Goal: Find contact information: Find contact information

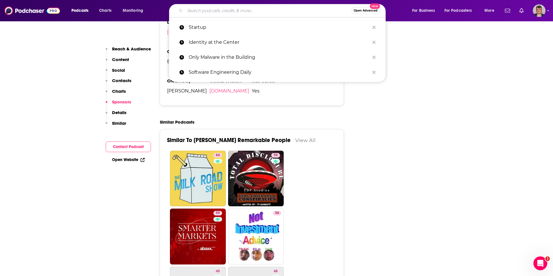
click at [216, 11] on input "Search podcasts, credits, & more..." at bounding box center [268, 10] width 166 height 9
paste input "American Banker Podcast"
type input "American Banker Podcast"
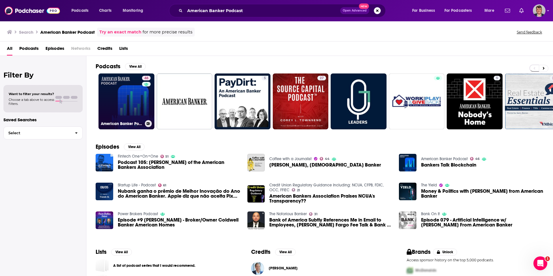
click at [137, 114] on link "46 American Banker Podcast" at bounding box center [126, 101] width 56 height 56
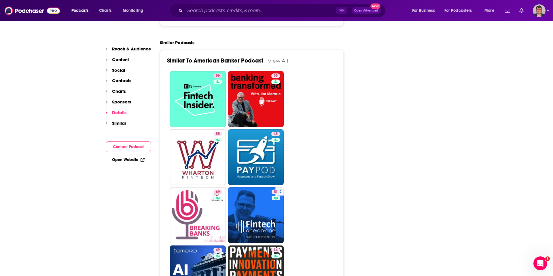
scroll to position [983, 0]
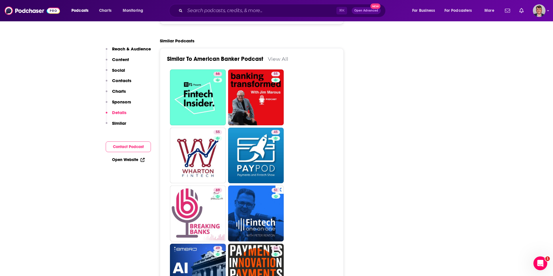
click at [221, 12] on link "[DOMAIN_NAME]" at bounding box center [229, 9] width 40 height 5
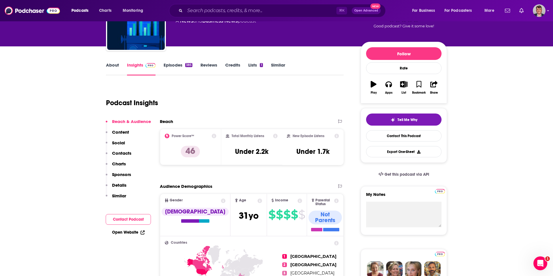
scroll to position [29, 0]
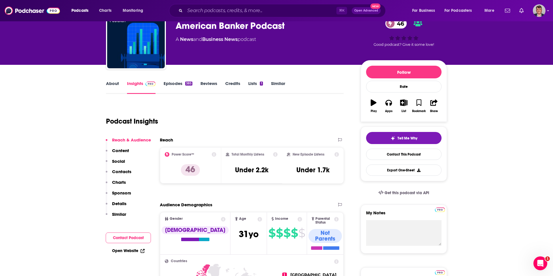
click at [106, 94] on link "About" at bounding box center [112, 87] width 13 height 13
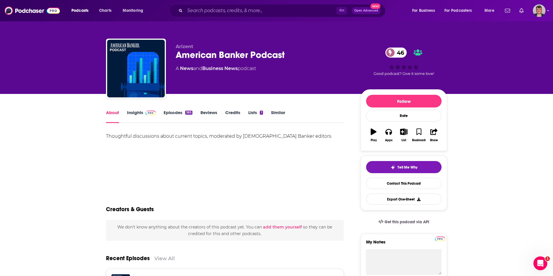
click at [127, 123] on link "Insights" at bounding box center [141, 116] width 28 height 13
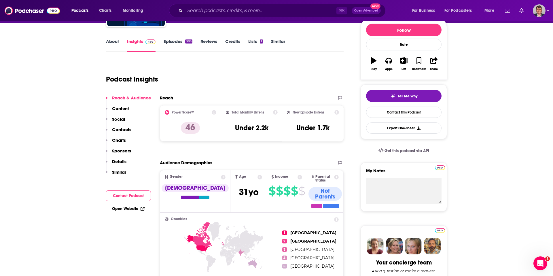
scroll to position [77, 0]
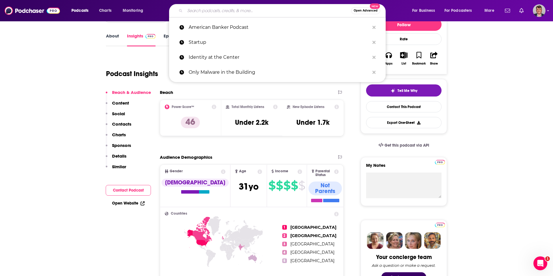
click at [217, 13] on input "Search podcasts, credits, & more..." at bounding box center [268, 10] width 166 height 9
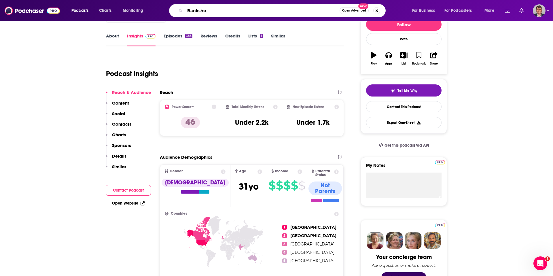
type input "Bankshot"
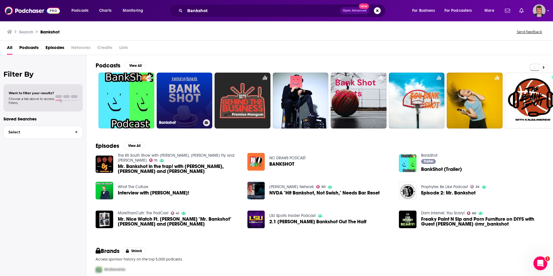
click at [212, 107] on link "Bankshot" at bounding box center [185, 101] width 56 height 56
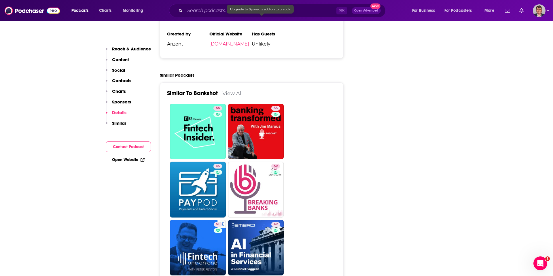
scroll to position [865, 0]
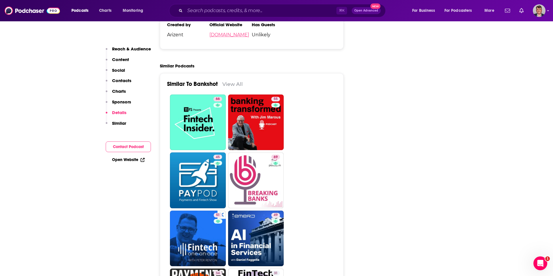
click at [222, 37] on link "[DOMAIN_NAME]" at bounding box center [229, 34] width 40 height 5
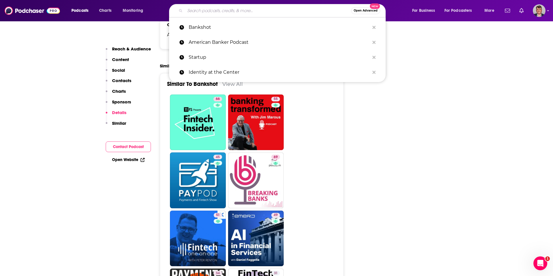
click at [212, 12] on input "Search podcasts, credits, & more..." at bounding box center [268, 10] width 166 height 9
paste input "ABA Banking Journal Podcast"
type input "ABA Banking Journal Podcast"
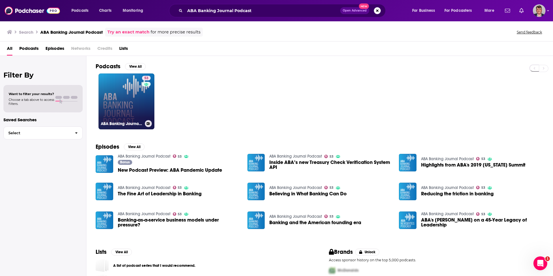
click at [138, 119] on link "53 ABA Banking Journal Podcast" at bounding box center [126, 101] width 56 height 56
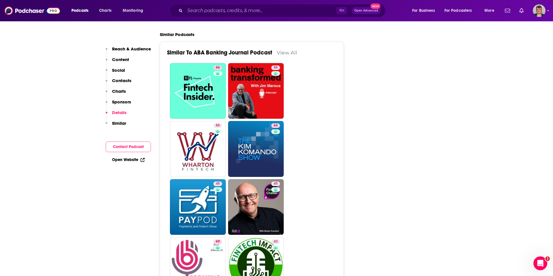
scroll to position [962, 0]
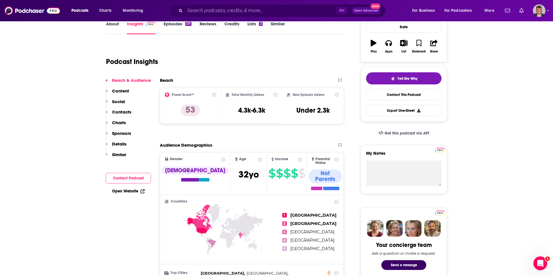
scroll to position [87, 0]
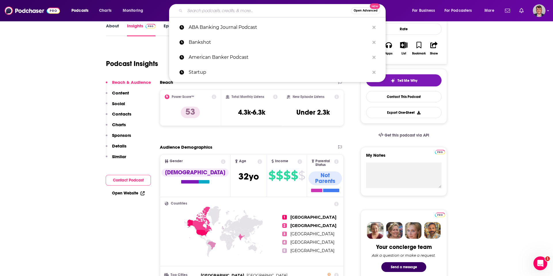
click at [212, 12] on input "Search podcasts, credits, & more..." at bounding box center [268, 10] width 166 height 9
paste input "BAI Banking Strategies"
type input "BAI Banking Strategies"
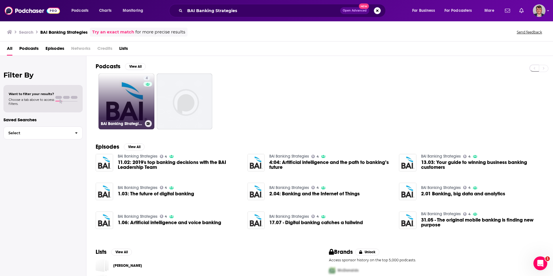
click at [146, 115] on link "4 BAI Banking Strategies" at bounding box center [126, 101] width 56 height 56
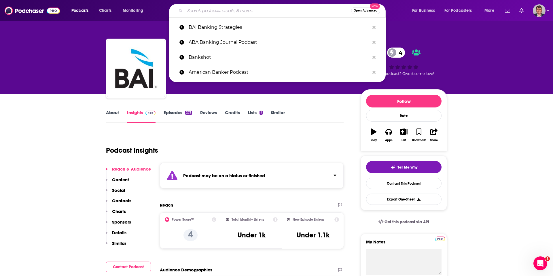
click at [220, 11] on input "Search podcasts, credits, & more..." at bounding box center [268, 10] width 166 height 9
paste input "Breaking Banks"
type input "Breaking Banks"
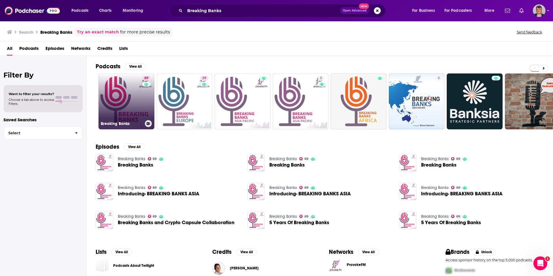
click at [150, 113] on link "69 Breaking Banks" at bounding box center [126, 101] width 56 height 56
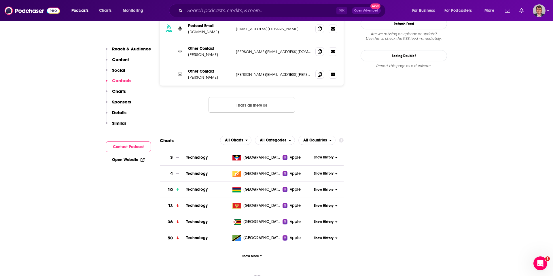
scroll to position [620, 0]
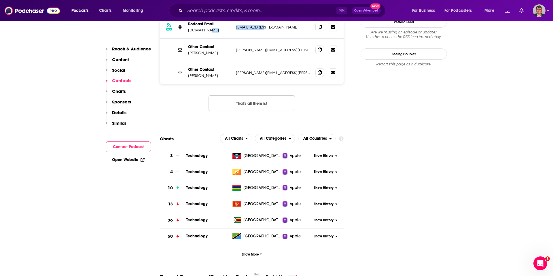
drag, startPoint x: 222, startPoint y: 135, endPoint x: 268, endPoint y: 132, distance: 46.4
click at [268, 39] on div "RSS Podcast Email [DOMAIN_NAME] [EMAIL_ADDRESS][DOMAIN_NAME] [EMAIL_ADDRESS][DO…" at bounding box center [252, 27] width 184 height 23
copy div "[EMAIL_ADDRESS][DOMAIN_NAME]"
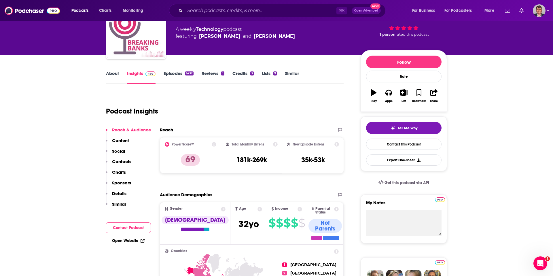
scroll to position [26, 0]
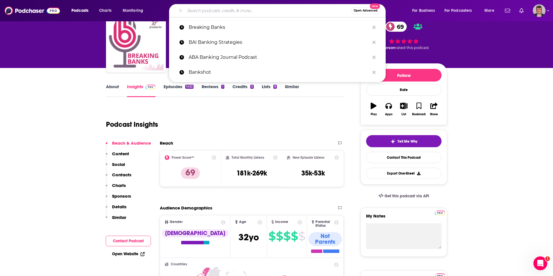
click at [223, 12] on input "Search podcasts, credits, & more..." at bounding box center [268, 10] width 166 height 9
paste input "Fintech Insider"
type input "Fintech Insider"
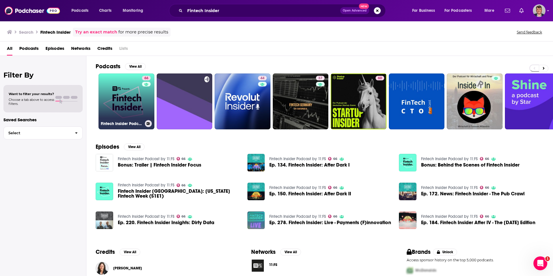
click at [146, 111] on link "66 Fintech Insider Podcast by 11:FS" at bounding box center [126, 101] width 56 height 56
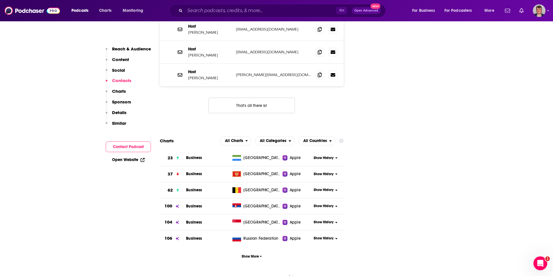
scroll to position [673, 0]
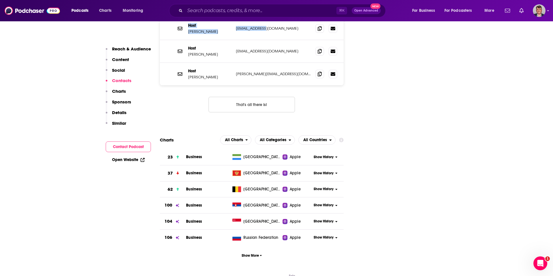
drag, startPoint x: 166, startPoint y: 150, endPoint x: 269, endPoint y: 157, distance: 102.9
click at [0, 0] on div "Host [PERSON_NAME] [PERSON_NAME][EMAIL_ADDRESS][DOMAIN_NAME] [EMAIL_ADDRESS][DO…" at bounding box center [0, 0] width 0 height 0
copy div "Host [PERSON_NAME] [PERSON_NAME][EMAIL_ADDRESS][DOMAIN_NAME]"
click at [188, 51] on p "Host" at bounding box center [209, 48] width 43 height 5
drag, startPoint x: 166, startPoint y: 178, endPoint x: 282, endPoint y: 186, distance: 116.5
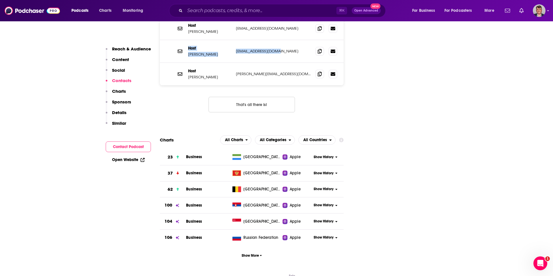
click at [282, 63] on div "Host [PERSON_NAME] [EMAIL_ADDRESS][DOMAIN_NAME] [EMAIL_ADDRESS][DOMAIN_NAME]" at bounding box center [252, 51] width 184 height 23
copy div "Host [PERSON_NAME] [EMAIL_ADDRESS][DOMAIN_NAME]"
click at [188, 73] on p "Host" at bounding box center [209, 70] width 43 height 5
drag, startPoint x: 165, startPoint y: 206, endPoint x: 266, endPoint y: 213, distance: 100.7
click at [266, 85] on div "Host [PERSON_NAME] [PERSON_NAME][EMAIL_ADDRESS][DOMAIN_NAME] [PERSON_NAME][EMAI…" at bounding box center [252, 74] width 184 height 22
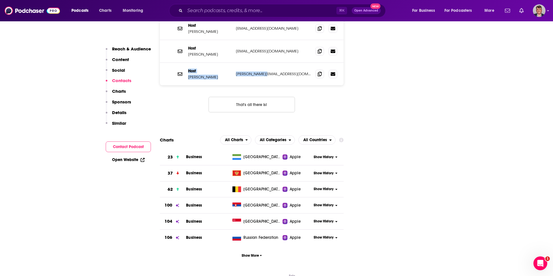
copy div "Host [PERSON_NAME] [PERSON_NAME][EMAIL_ADDRESS][DOMAIN_NAME]"
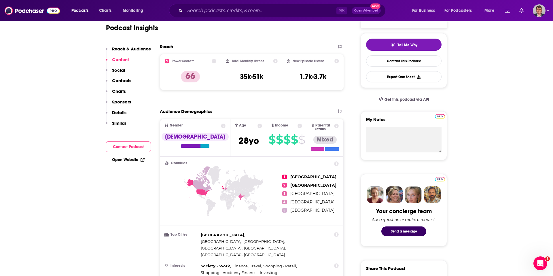
scroll to position [102, 0]
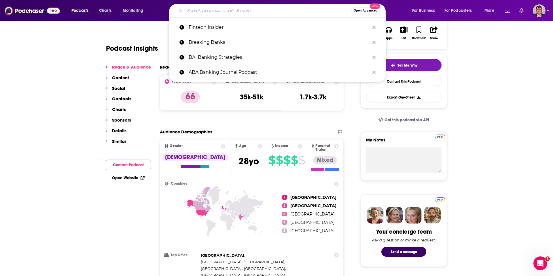
click at [216, 10] on input "Search podcasts, credits, & more..." at bounding box center [268, 10] width 166 height 9
paste input "Tearsheet Podcast"
type input "Tearsheet Podcast"
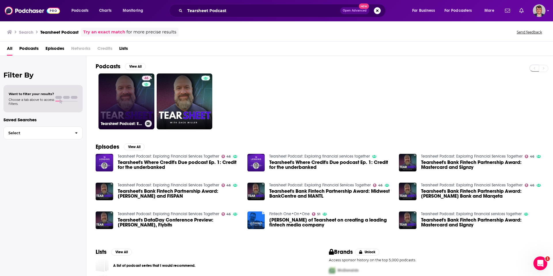
click at [149, 113] on link "46 Tearsheet Podcast: Exploring Financial Services Together" at bounding box center [126, 101] width 56 height 56
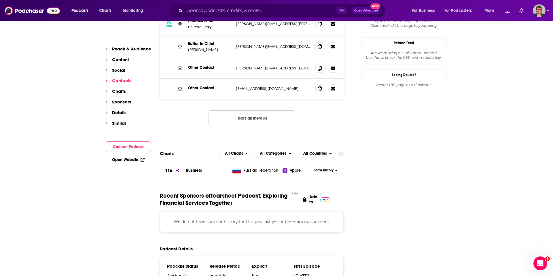
scroll to position [600, 0]
drag, startPoint x: 225, startPoint y: 129, endPoint x: 290, endPoint y: 133, distance: 65.7
click at [290, 35] on div "RSS Podcast Email Unicorn [PERSON_NAME] [PERSON_NAME][EMAIL_ADDRESS][PERSON_NAM…" at bounding box center [252, 23] width 184 height 23
copy p "[PERSON_NAME][EMAIL_ADDRESS][PERSON_NAME][DOMAIN_NAME]"
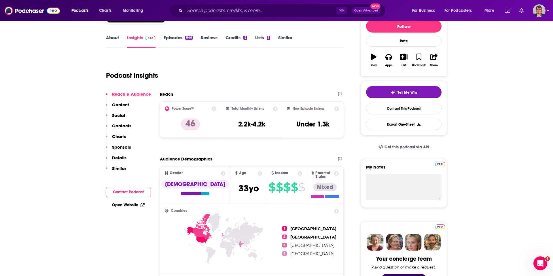
scroll to position [0, 0]
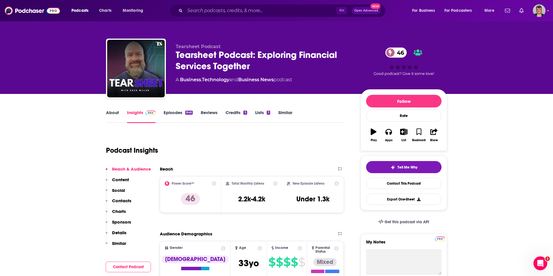
click at [106, 123] on link "About" at bounding box center [112, 116] width 13 height 13
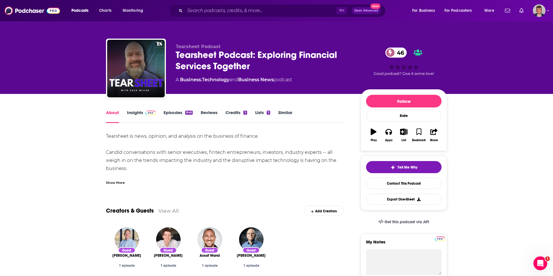
click at [106, 185] on div "Show More" at bounding box center [115, 181] width 19 height 5
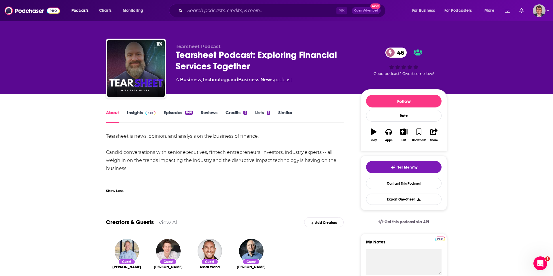
click at [127, 123] on link "Insights" at bounding box center [141, 116] width 28 height 13
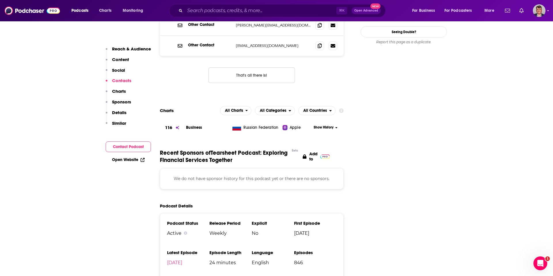
scroll to position [644, 0]
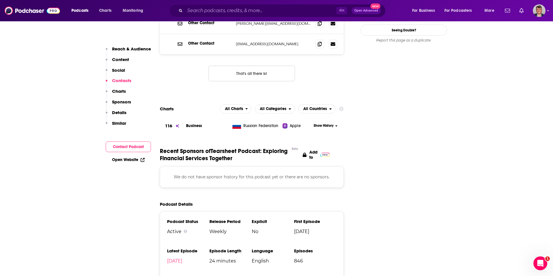
drag, startPoint x: 224, startPoint y: 113, endPoint x: 280, endPoint y: 119, distance: 56.4
click at [280, 14] on div "Editor In Chief [PERSON_NAME] [PERSON_NAME][EMAIL_ADDRESS][DOMAIN_NAME] [PERSON…" at bounding box center [252, 2] width 184 height 23
copy p "[PERSON_NAME][EMAIL_ADDRESS][DOMAIN_NAME]"
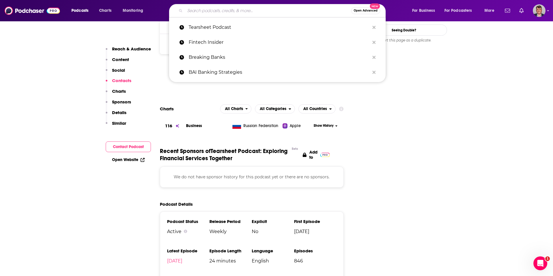
click at [214, 10] on input "Search podcasts, credits, & more..." at bounding box center [268, 10] width 166 height 9
paste input "Leaders in [GEOGRAPHIC_DATA]"
type input "Leaders in [GEOGRAPHIC_DATA]"
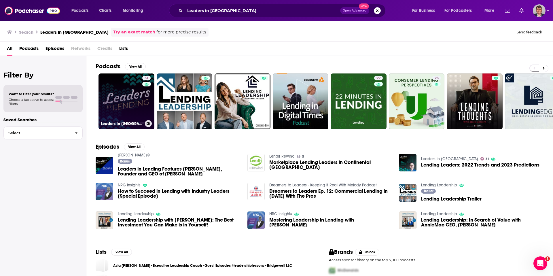
click at [149, 128] on link "31 Leaders in [GEOGRAPHIC_DATA]" at bounding box center [126, 101] width 56 height 56
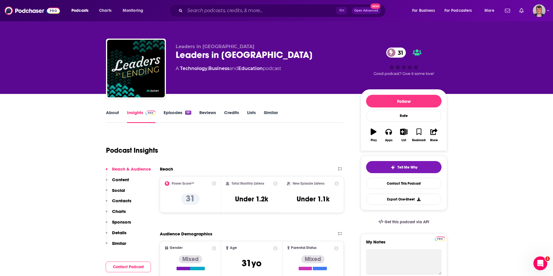
click at [106, 123] on link "About" at bounding box center [112, 116] width 13 height 13
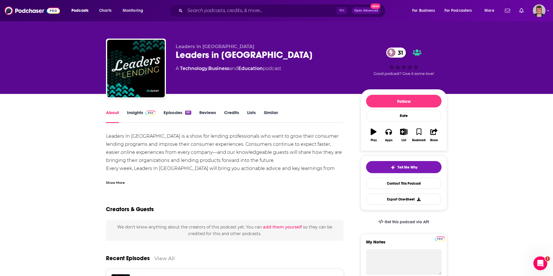
click at [106, 185] on div "Show More" at bounding box center [115, 181] width 19 height 5
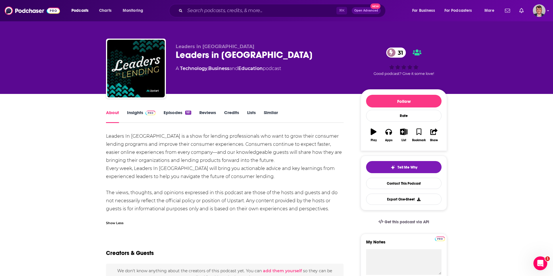
click at [127, 123] on link "Insights" at bounding box center [141, 116] width 28 height 13
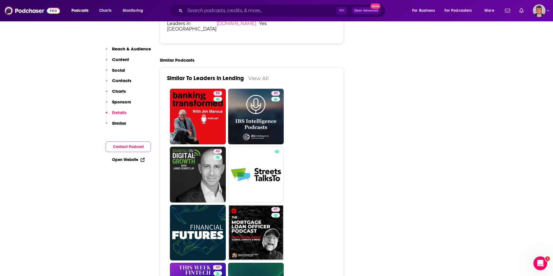
scroll to position [930, 0]
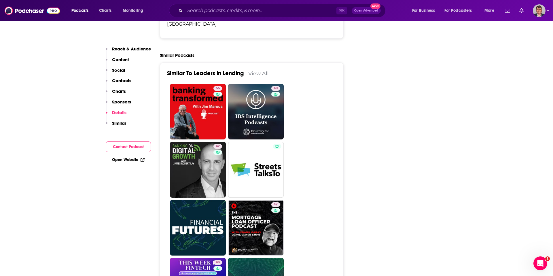
click at [216, 21] on link "[DOMAIN_NAME]" at bounding box center [236, 18] width 40 height 5
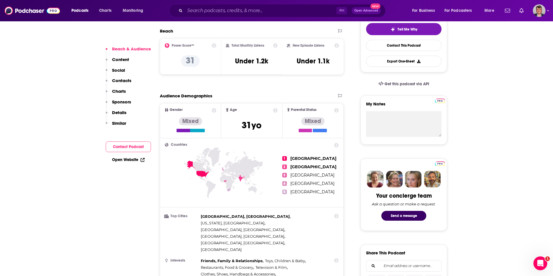
scroll to position [152, 0]
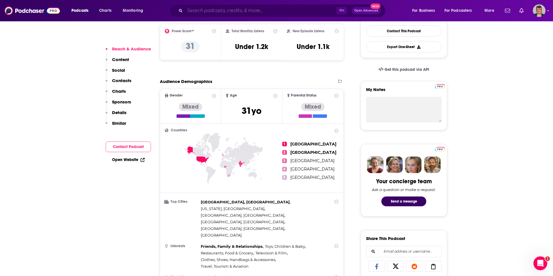
click at [216, 10] on input "Search podcasts, credits, & more..." at bounding box center [260, 10] width 151 height 9
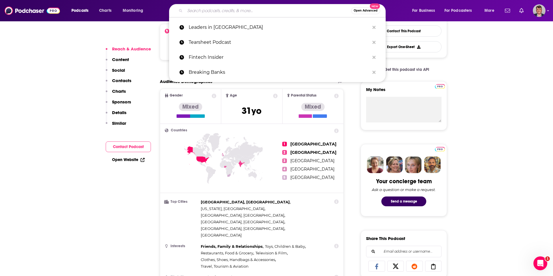
paste input "Banking on Digital Growth"
type input "Banking on Digital Growth"
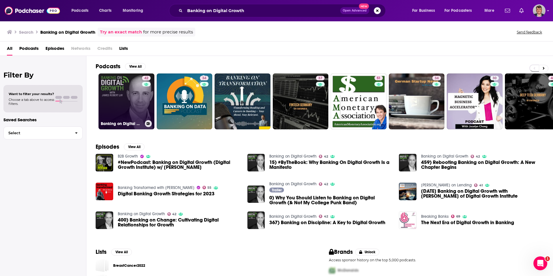
click at [135, 117] on link "42 Banking on Digital Growth" at bounding box center [126, 101] width 56 height 56
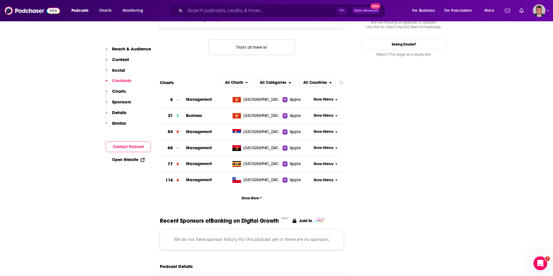
scroll to position [635, 0]
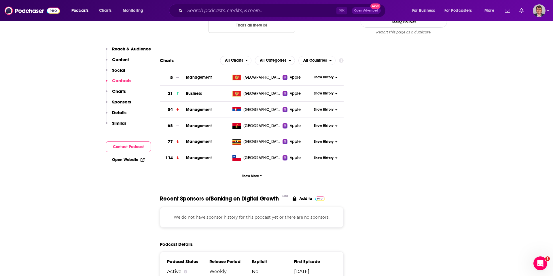
drag, startPoint x: 223, startPoint y: 101, endPoint x: 296, endPoint y: 101, distance: 73.4
copy p "[PERSON_NAME][EMAIL_ADDRESS][DOMAIN_NAME]"
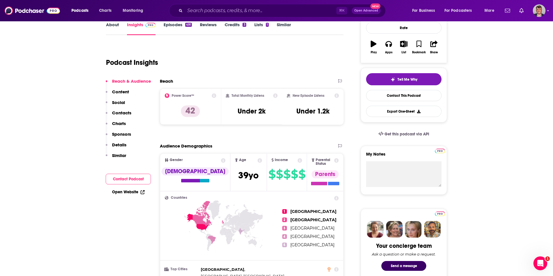
scroll to position [110, 0]
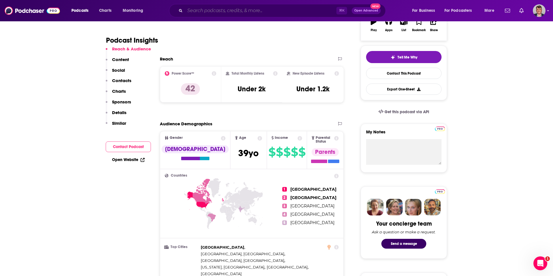
click at [226, 12] on input "Search podcasts, credits, & more..." at bounding box center [260, 10] width 151 height 9
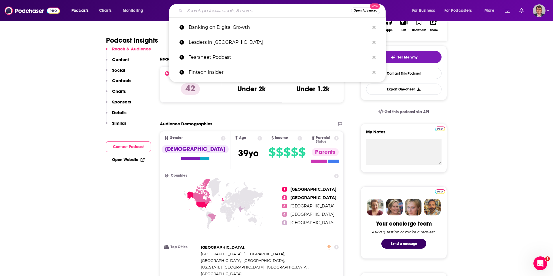
paste input "Payments on Fire"
type input "Payments on Fire"
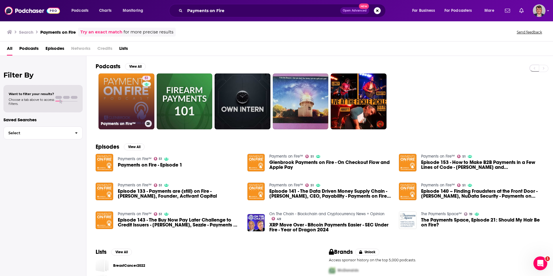
click at [142, 113] on link "51 Payments on Fire™" at bounding box center [126, 101] width 56 height 56
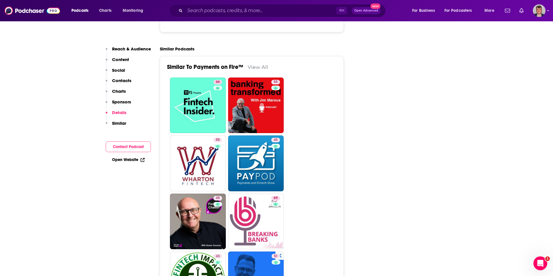
scroll to position [857, 0]
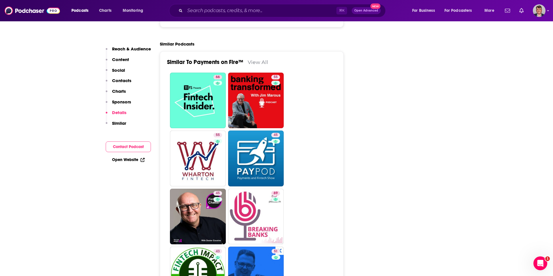
click at [218, 10] on link "[DOMAIN_NAME]" at bounding box center [229, 7] width 40 height 5
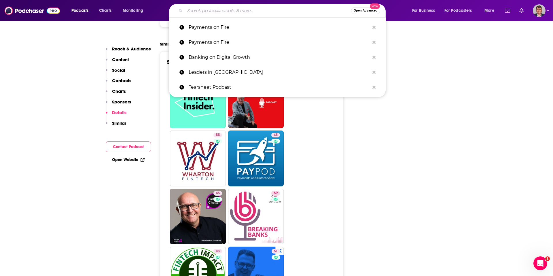
click at [214, 12] on input "Search podcasts, credits, & more..." at bounding box center [268, 10] width 166 height 9
paste input "[PERSON_NAME] FinTech"
type input "[PERSON_NAME] FinTech"
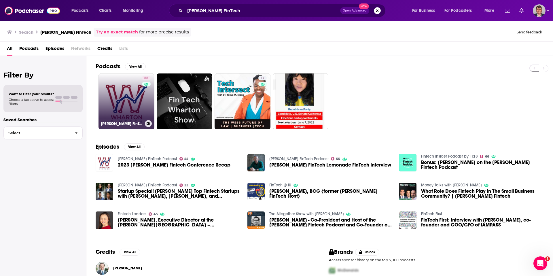
click at [151, 115] on link "55 [PERSON_NAME] FinTech Podcast" at bounding box center [126, 101] width 56 height 56
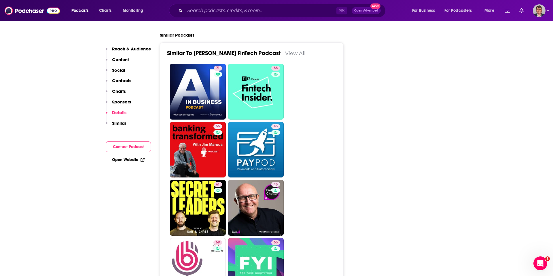
scroll to position [991, 0]
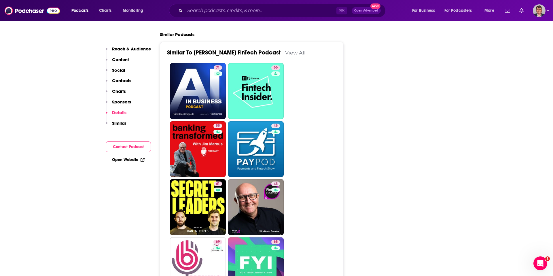
click at [167, 6] on link "[DOMAIN_NAME]" at bounding box center [187, 3] width 40 height 5
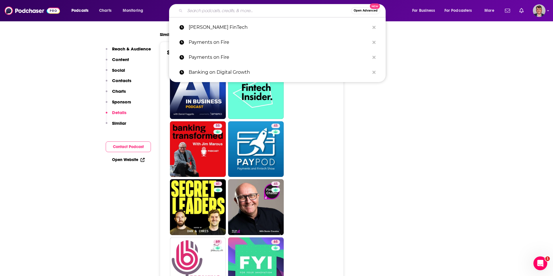
click at [216, 10] on input "Search podcasts, credits, & more..." at bounding box center [268, 10] width 166 height 9
paste input "The RegTech Podcast"
type input "The RegTech Podcast"
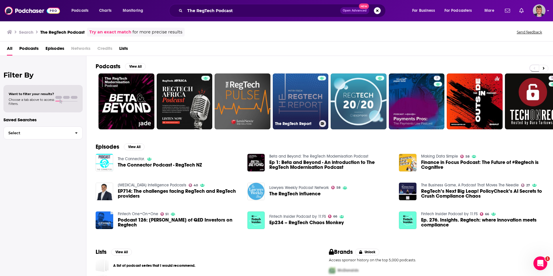
click at [321, 118] on link "The RegTech Report" at bounding box center [301, 101] width 56 height 56
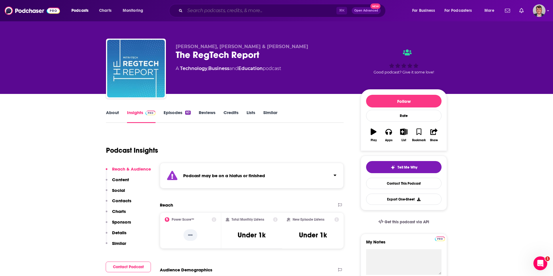
click at [215, 12] on input "Search podcasts, credits, & more..." at bounding box center [260, 10] width 151 height 9
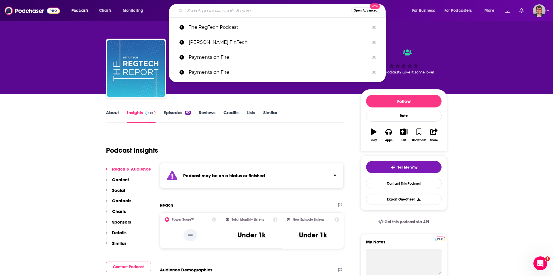
paste input "The FinReg Pod"
type input "The FinReg Pod"
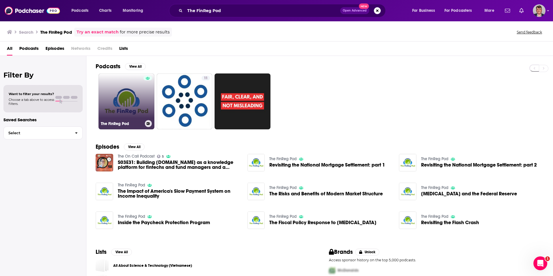
click at [152, 118] on link "The FinReg Pod" at bounding box center [126, 101] width 56 height 56
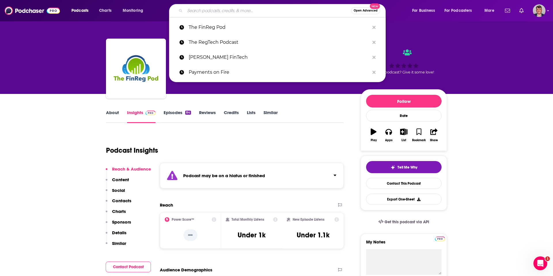
click at [210, 11] on input "Search podcasts, credits, & more..." at bounding box center [268, 10] width 166 height 9
paste input "MoneyPot (Money20/20)"
type input "MoneyPot (Money20/20)"
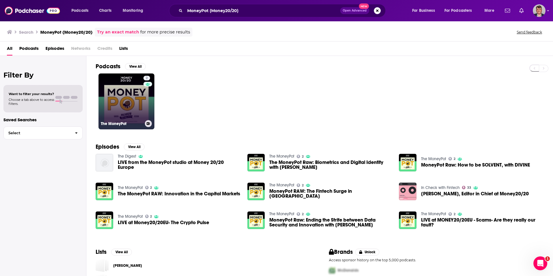
click at [148, 120] on link "2 The MoneyPot" at bounding box center [126, 101] width 56 height 56
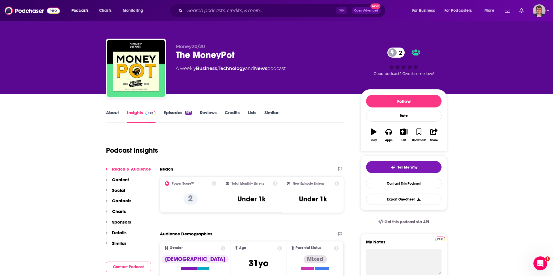
click at [127, 123] on link "Insights" at bounding box center [141, 116] width 28 height 13
click at [106, 123] on link "About" at bounding box center [112, 116] width 13 height 13
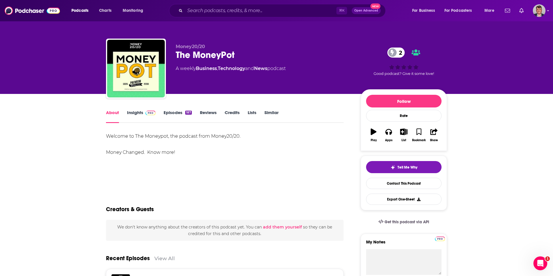
click at [163, 123] on link "Episodes 187" at bounding box center [177, 116] width 28 height 13
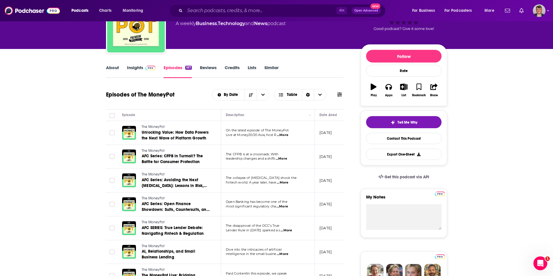
scroll to position [55, 0]
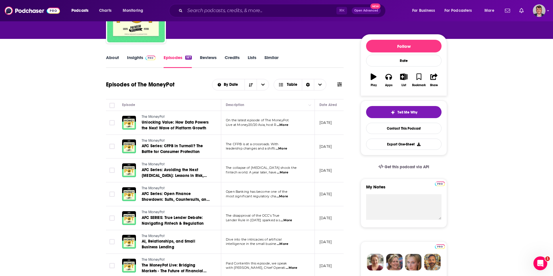
click at [277, 127] on span "...More" at bounding box center [283, 125] width 12 height 5
click at [163, 92] on div "Episodes of The MoneyPot By Date Table" at bounding box center [224, 84] width 237 height 15
click at [106, 68] on link "About" at bounding box center [112, 61] width 13 height 13
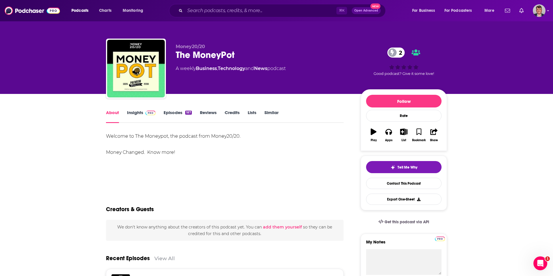
click at [127, 123] on link "Insights" at bounding box center [141, 116] width 28 height 13
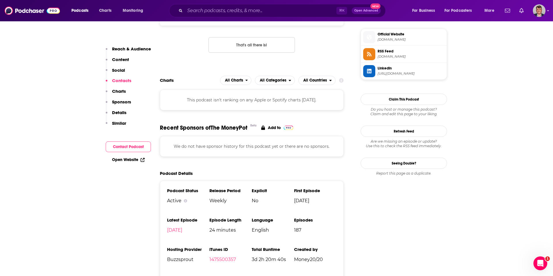
scroll to position [516, 0]
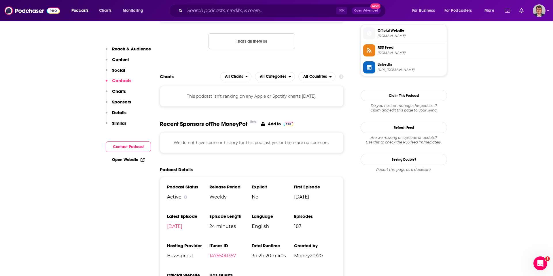
drag, startPoint x: 223, startPoint y: 102, endPoint x: 307, endPoint y: 107, distance: 83.9
copy p "[PERSON_NAME][EMAIL_ADDRESS][PERSON_NAME][DOMAIN_NAME]"
click at [236, 13] on p "[PERSON_NAME][EMAIL_ADDRESS][PERSON_NAME][DOMAIN_NAME]" at bounding box center [273, 10] width 75 height 5
drag, startPoint x: 226, startPoint y: 130, endPoint x: 310, endPoint y: 129, distance: 84.0
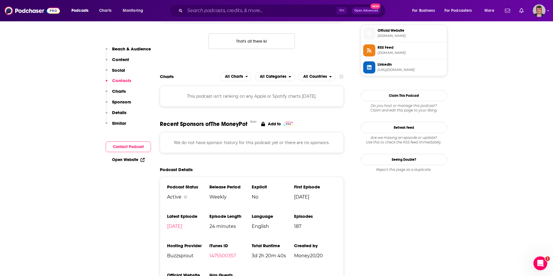
click at [310, 13] on p "[PERSON_NAME][EMAIL_ADDRESS][PERSON_NAME][DOMAIN_NAME]" at bounding box center [273, 10] width 75 height 5
copy p "[PERSON_NAME][EMAIL_ADDRESS][PERSON_NAME][DOMAIN_NAME]"
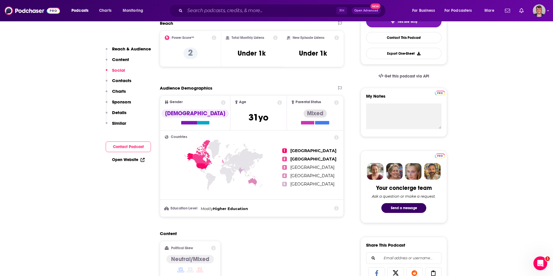
scroll to position [146, 0]
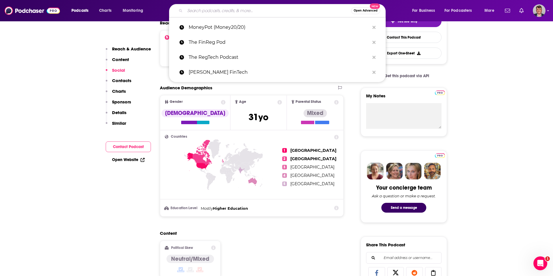
click at [209, 12] on input "Search podcasts, credits, & more..." at bounding box center [268, 10] width 166 height 9
paste input "The Data Chief"
type input "The Data Chief"
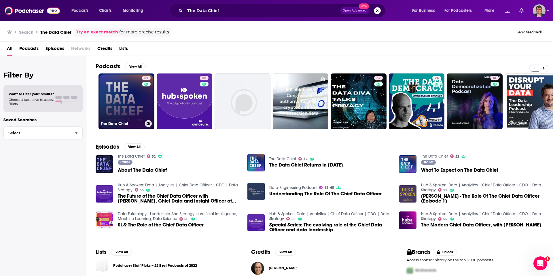
click at [150, 115] on link "52 The Data Chief" at bounding box center [126, 101] width 56 height 56
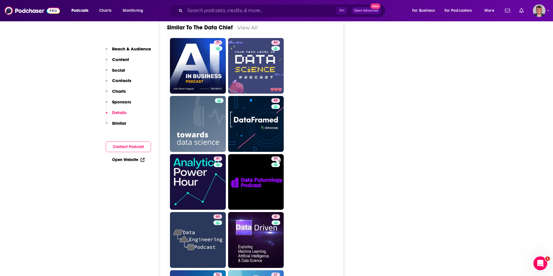
scroll to position [920, 0]
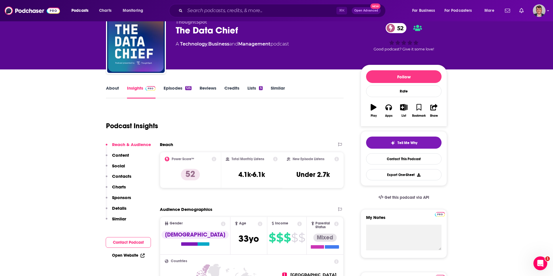
scroll to position [25, 0]
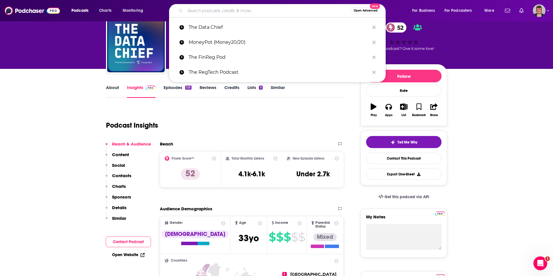
click at [208, 12] on input "Search podcasts, credits, & more..." at bounding box center [268, 10] width 166 height 9
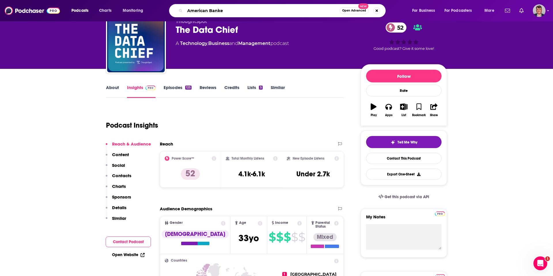
type input "American Banker"
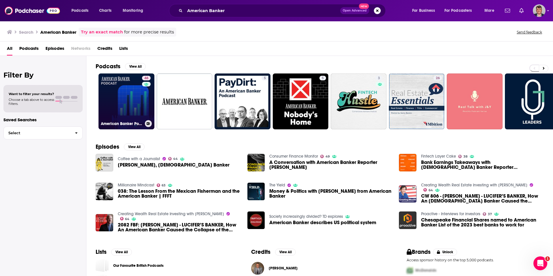
click at [152, 111] on link "46 American Banker Podcast" at bounding box center [126, 101] width 56 height 56
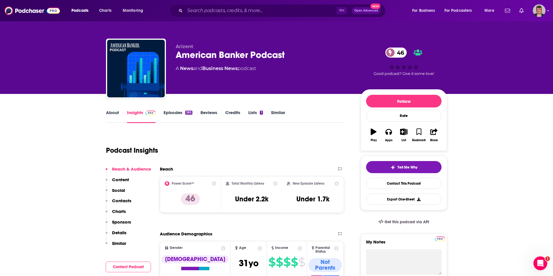
click at [106, 123] on link "About" at bounding box center [112, 116] width 13 height 13
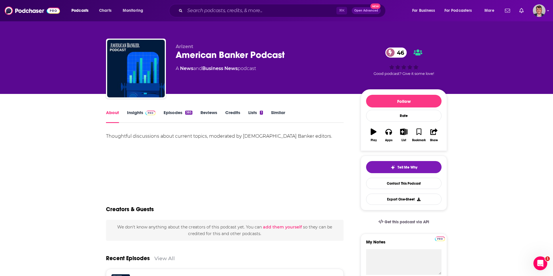
click at [106, 140] on div "Thoughtful discussions about current topics, moderated by [DEMOGRAPHIC_DATA] Ba…" at bounding box center [224, 136] width 237 height 8
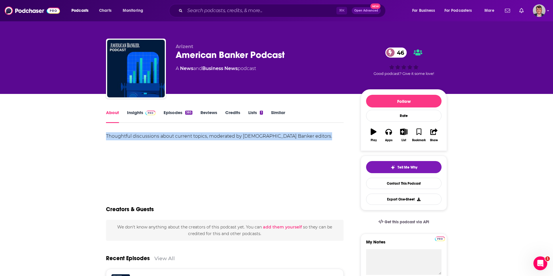
click at [106, 140] on div "Thoughtful discussions about current topics, moderated by [DEMOGRAPHIC_DATA] Ba…" at bounding box center [224, 136] width 237 height 8
copy div "Thoughtful discussions about current topics, moderated by [DEMOGRAPHIC_DATA] Ba…"
click at [127, 123] on link "Insights" at bounding box center [141, 116] width 28 height 13
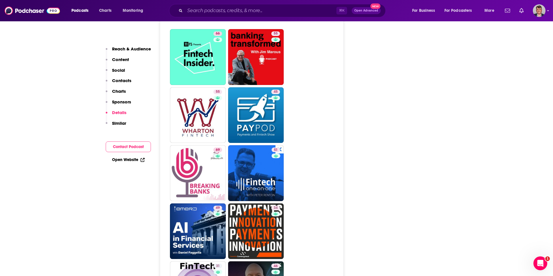
scroll to position [1027, 0]
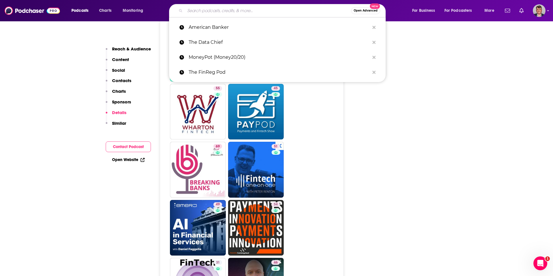
click at [214, 10] on input "Search podcasts, credits, & more..." at bounding box center [268, 10] width 166 height 9
paste input "ABA Banking Journal Podcast"
type input "ABA Banking Journal Podcast"
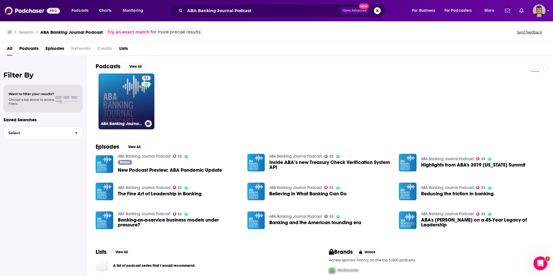
click at [148, 125] on link "53 ABA Banking Journal Podcast" at bounding box center [126, 101] width 56 height 56
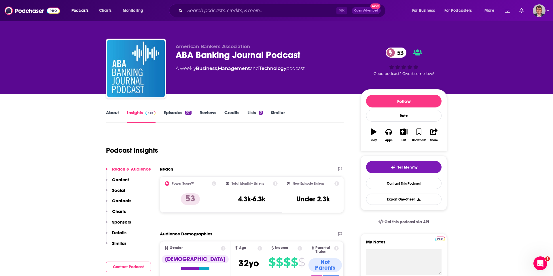
click at [106, 123] on link "About" at bounding box center [112, 116] width 13 height 13
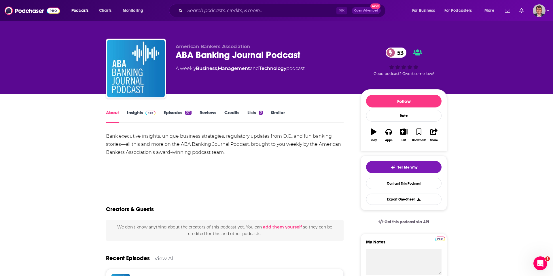
click at [106, 156] on div "Bank executive insights, unique business strategies, regulatory updates from D.…" at bounding box center [224, 144] width 237 height 24
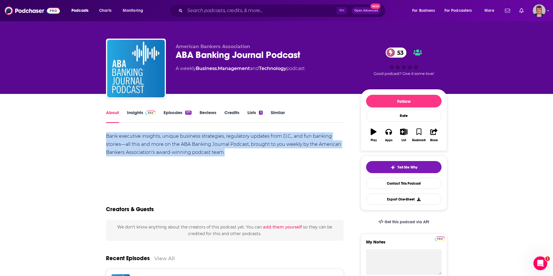
click at [106, 156] on div "Bank executive insights, unique business strategies, regulatory updates from D.…" at bounding box center [224, 144] width 237 height 24
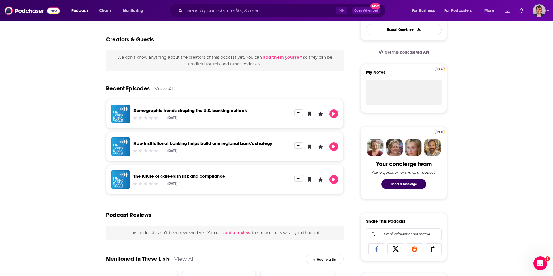
scroll to position [176, 0]
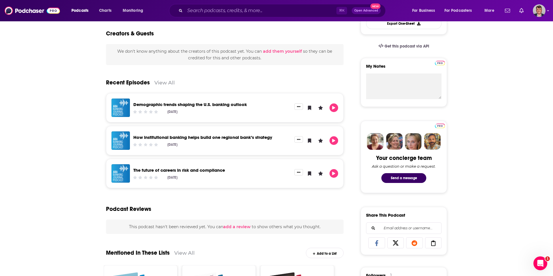
click at [154, 107] on link "Demographic trends shaping the U.S. banking outlook" at bounding box center [189, 104] width 113 height 5
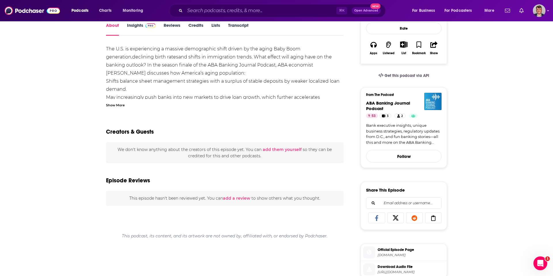
scroll to position [85, 0]
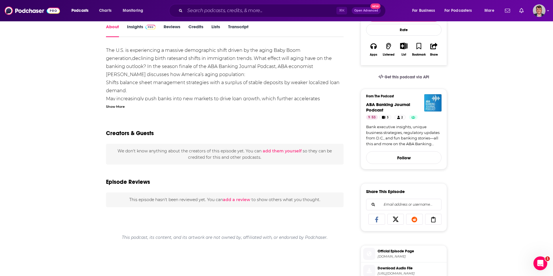
click at [106, 109] on div "Show More" at bounding box center [115, 105] width 19 height 5
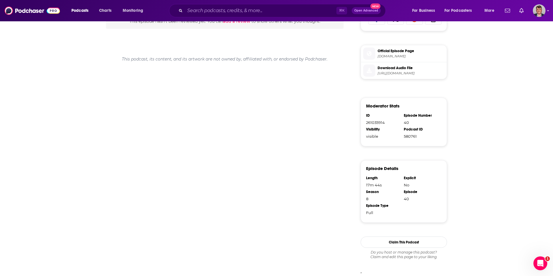
scroll to position [286, 0]
click at [443, 57] on span "[DOMAIN_NAME]" at bounding box center [410, 55] width 67 height 4
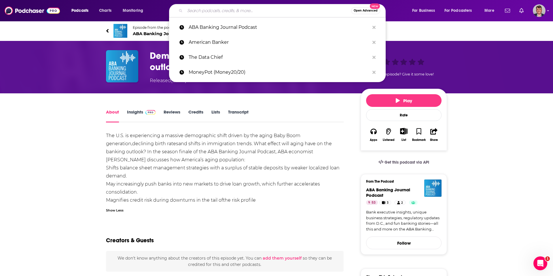
click at [224, 13] on input "Search podcasts, credits, & more..." at bounding box center [268, 10] width 166 height 9
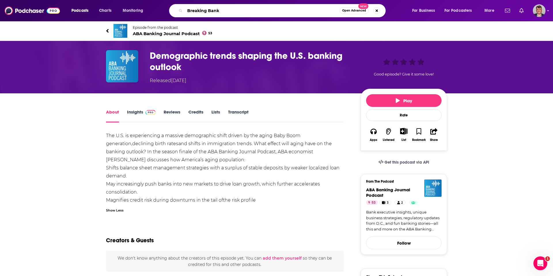
type input "Breaking Banks"
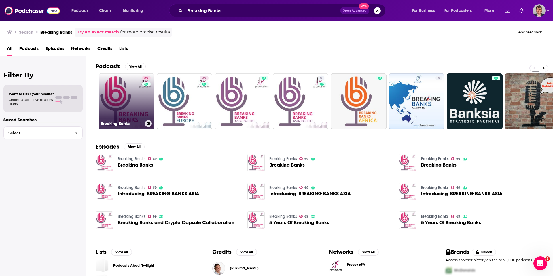
click at [154, 109] on link "69 Breaking Banks" at bounding box center [126, 101] width 56 height 56
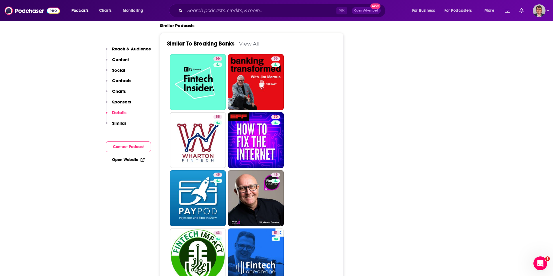
scroll to position [1293, 0]
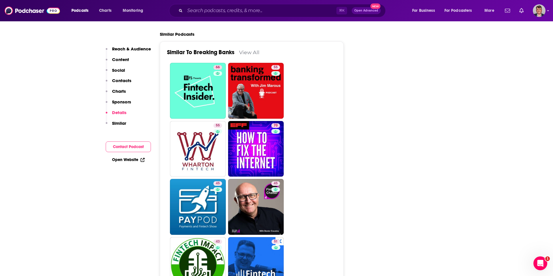
click at [222, 12] on input "Search podcasts, credits, & more..." at bounding box center [260, 10] width 151 height 9
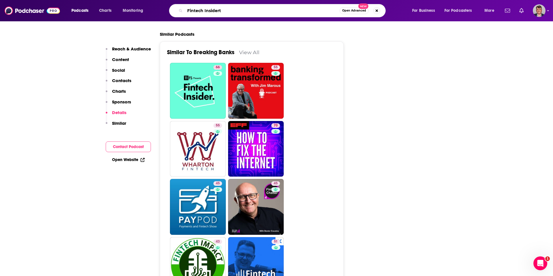
type input "Fintech Insider"
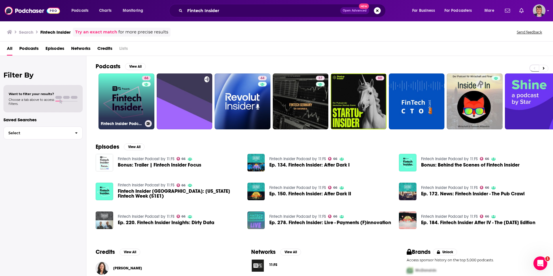
click at [144, 107] on link "66 Fintech Insider Podcast by 11:FS" at bounding box center [126, 101] width 56 height 56
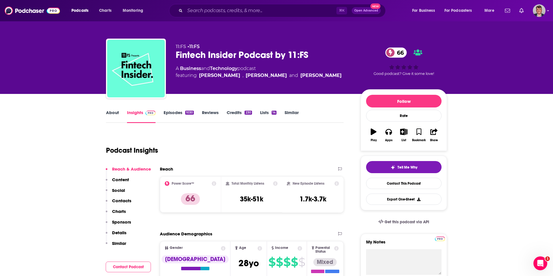
scroll to position [0, 0]
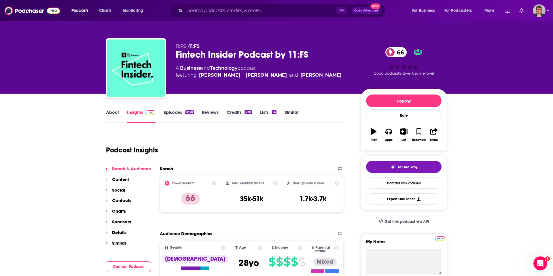
click at [106, 123] on link "About" at bounding box center [112, 115] width 13 height 13
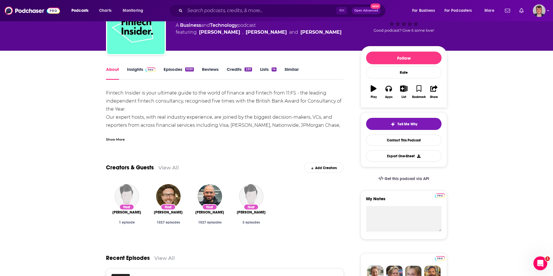
scroll to position [45, 0]
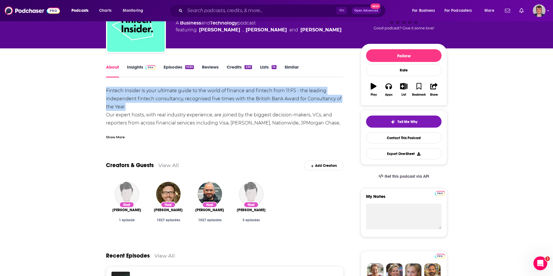
drag, startPoint x: 62, startPoint y: 113, endPoint x: 352, endPoint y: 124, distance: 290.0
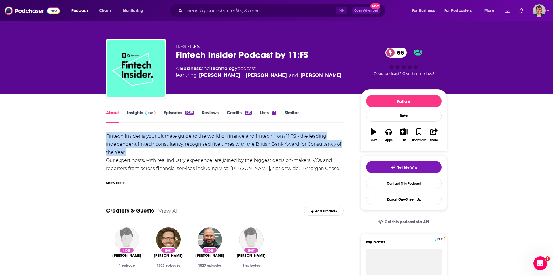
click at [127, 123] on link "Insights" at bounding box center [141, 116] width 28 height 13
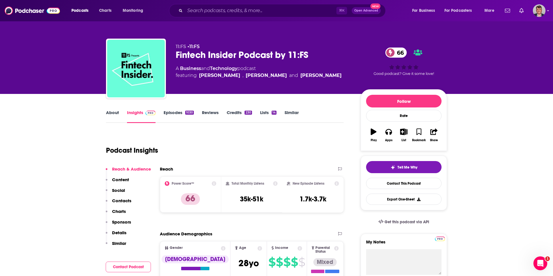
click at [127, 123] on link "Insights" at bounding box center [141, 116] width 28 height 13
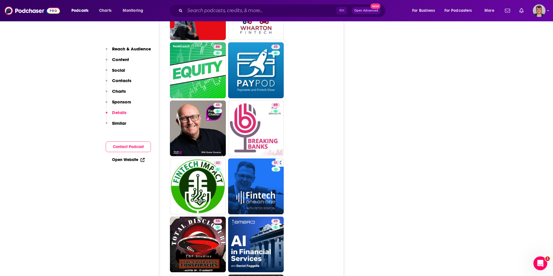
scroll to position [1422, 0]
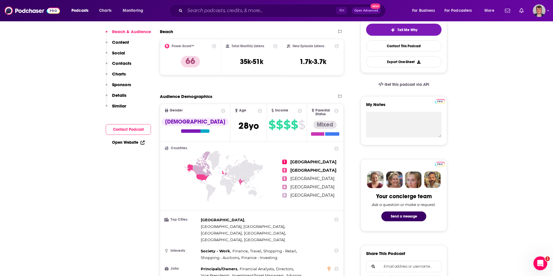
scroll to position [0, 0]
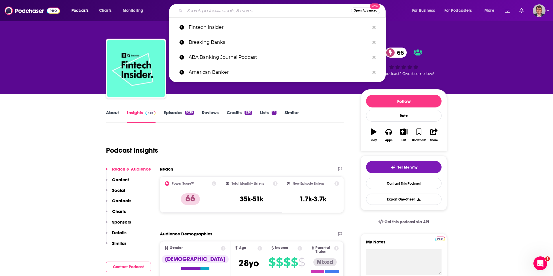
click at [207, 14] on input "Search podcasts, credits, & more..." at bounding box center [268, 10] width 166 height 9
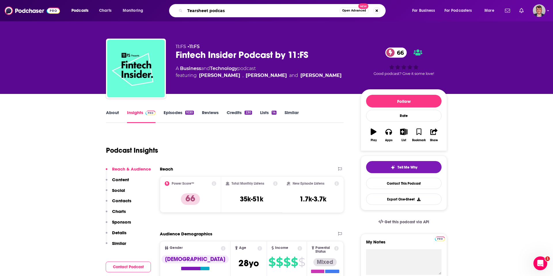
type input "Tearsheet podcast"
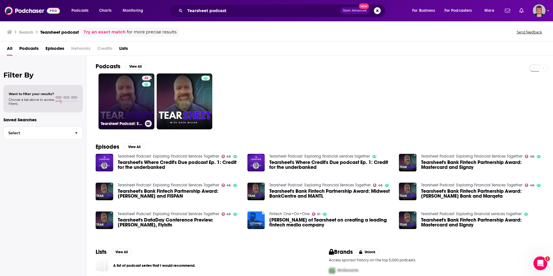
click at [152, 113] on link "46 Tearsheet Podcast: Exploring Financial Services Together" at bounding box center [126, 101] width 56 height 56
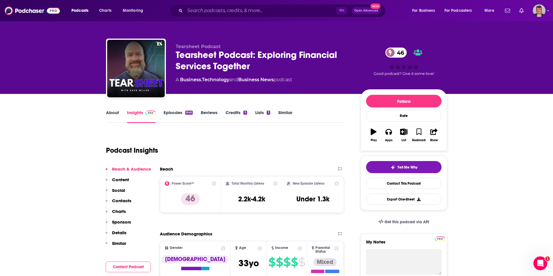
click at [106, 123] on link "About" at bounding box center [112, 116] width 13 height 13
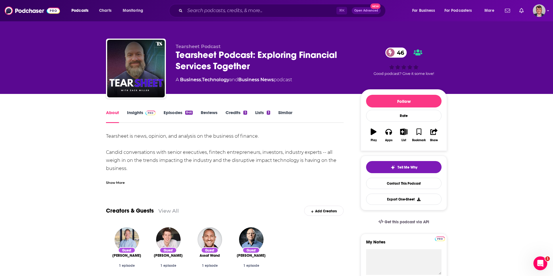
drag, startPoint x: 62, startPoint y: 160, endPoint x: 346, endPoint y: 186, distance: 284.7
click at [127, 123] on link "Insights" at bounding box center [141, 116] width 28 height 13
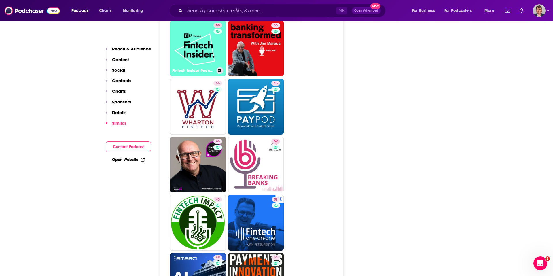
scroll to position [1004, 0]
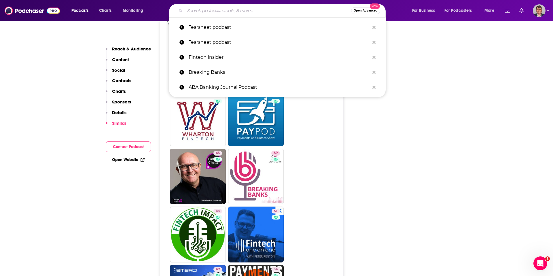
click at [215, 13] on input "Search podcasts, credits, & more..." at bounding box center [268, 10] width 166 height 9
paste input "Leaders in [GEOGRAPHIC_DATA]"
type input "Leaders in [GEOGRAPHIC_DATA]"
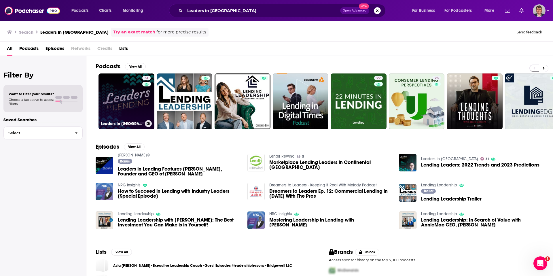
click at [151, 113] on link "31 Leaders in [GEOGRAPHIC_DATA]" at bounding box center [126, 101] width 56 height 56
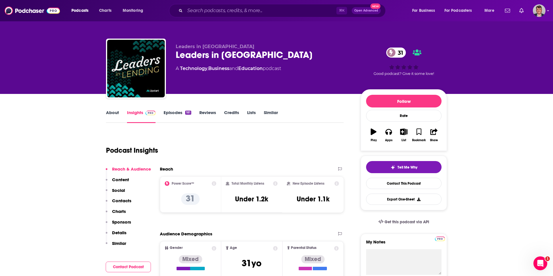
click at [106, 123] on link "About" at bounding box center [112, 116] width 13 height 13
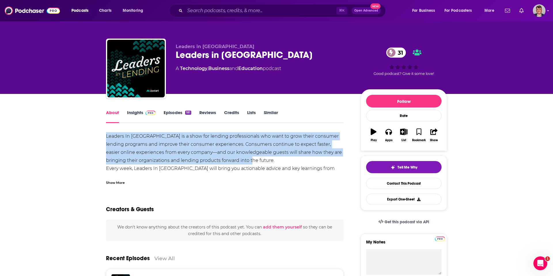
drag, startPoint x: 63, startPoint y: 160, endPoint x: 189, endPoint y: 186, distance: 128.1
click at [189, 186] on div "Leaders In [GEOGRAPHIC_DATA] is a show for lending professionals who want to gr…" at bounding box center [224, 172] width 237 height 81
click at [127, 123] on link "Insights" at bounding box center [141, 116] width 28 height 13
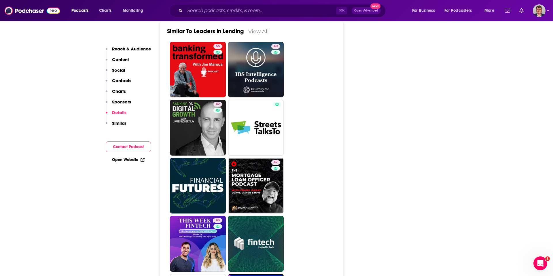
scroll to position [1015, 0]
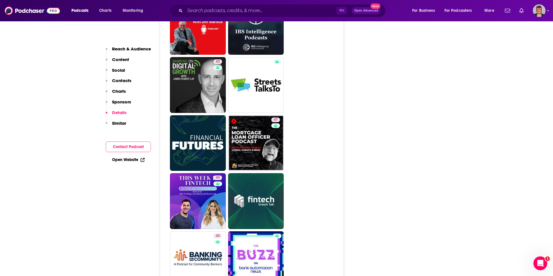
click at [206, 10] on input "Search podcasts, credits, & more..." at bounding box center [260, 10] width 151 height 9
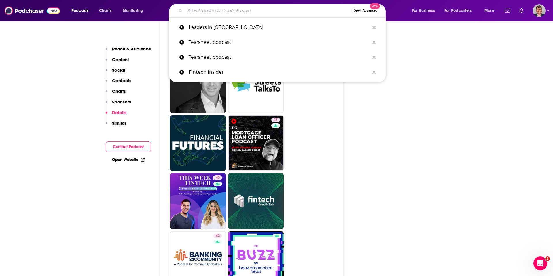
paste input "Banking on Digital Growth"
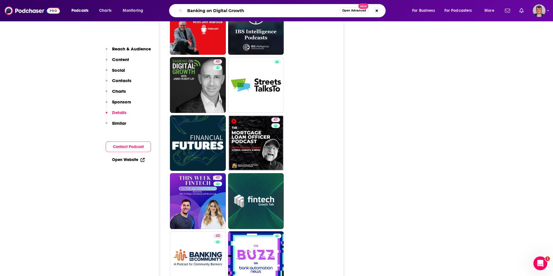
type input "Banking on Digital Growth"
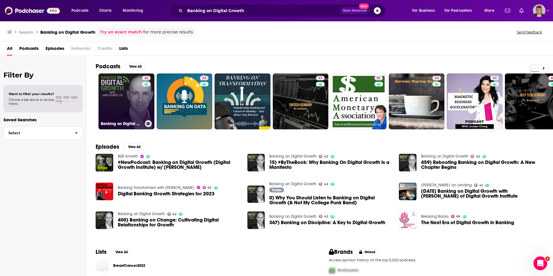
click at [154, 107] on link "42 Banking on Digital Growth" at bounding box center [126, 101] width 56 height 56
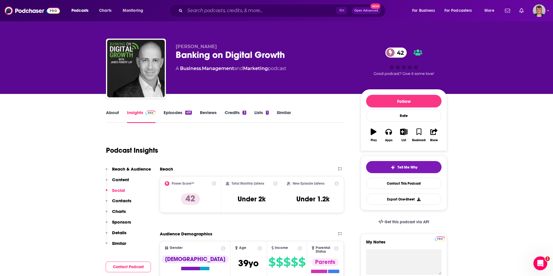
click at [106, 123] on link "About" at bounding box center [112, 116] width 13 height 13
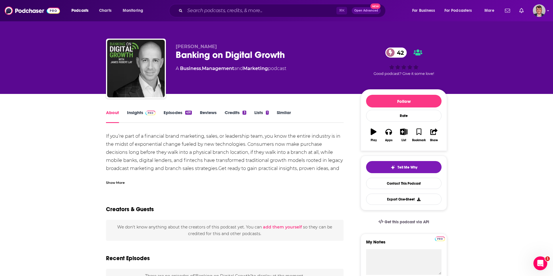
click at [106, 123] on link "About" at bounding box center [112, 116] width 13 height 13
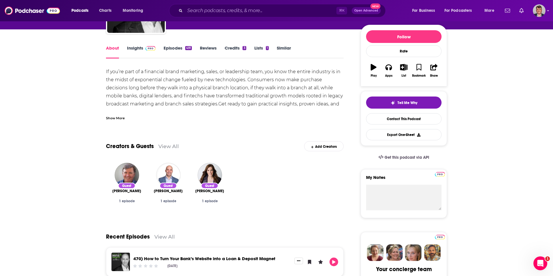
scroll to position [71, 0]
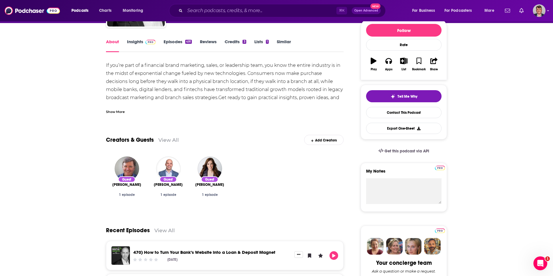
click at [106, 114] on div "Show More" at bounding box center [115, 111] width 19 height 5
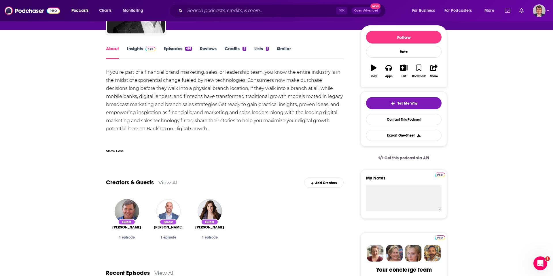
scroll to position [28, 0]
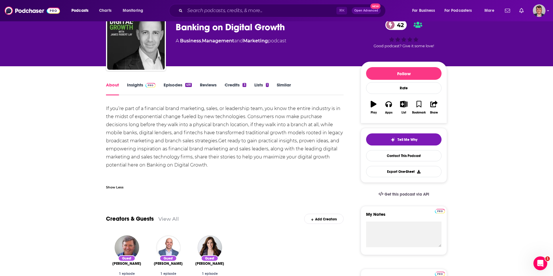
click at [106, 137] on div "If you’re part of a financial brand marketing, sales, or leadership team, you k…" at bounding box center [224, 144] width 237 height 81
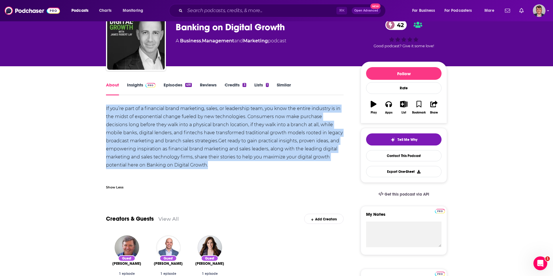
drag, startPoint x: 64, startPoint y: 132, endPoint x: 337, endPoint y: 181, distance: 278.1
click at [337, 181] on div "If you’re part of a financial brand marketing, sales, or leadership team, you k…" at bounding box center [224, 144] width 237 height 81
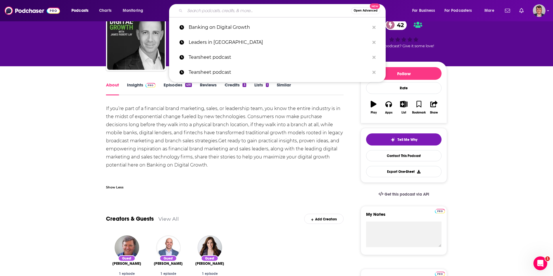
click at [214, 11] on input "Search podcasts, credits, & more..." at bounding box center [268, 10] width 166 height 9
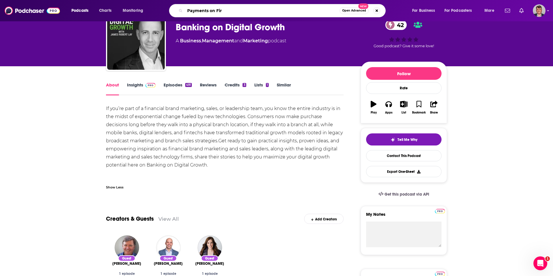
type input "Payments on Fire"
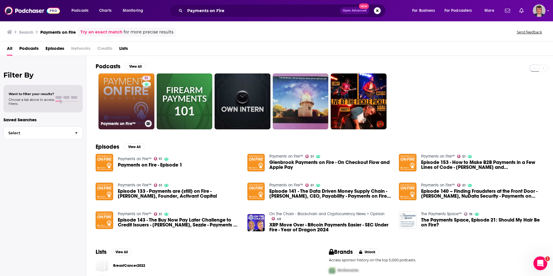
click at [152, 109] on link "51 Payments on Fire™" at bounding box center [126, 101] width 56 height 56
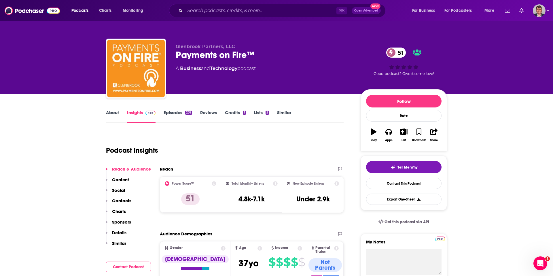
click at [106, 123] on link "About" at bounding box center [112, 116] width 13 height 13
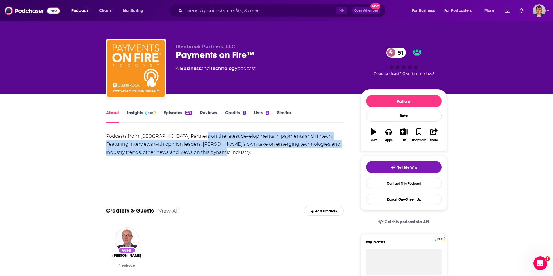
drag, startPoint x: 180, startPoint y: 160, endPoint x: 199, endPoint y: 180, distance: 27.1
click at [199, 156] on div "Podcasts from [GEOGRAPHIC_DATA] Partners on the latest developments in payments…" at bounding box center [224, 144] width 237 height 24
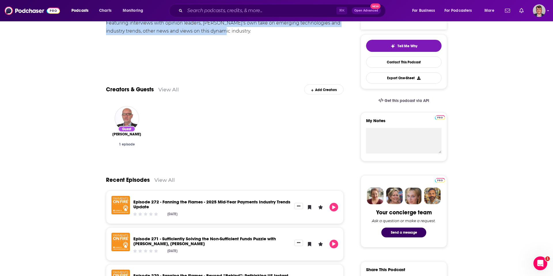
scroll to position [184, 0]
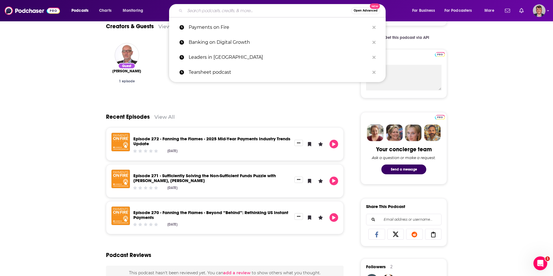
click at [216, 14] on input "Search podcasts, credits, & more..." at bounding box center [268, 10] width 166 height 9
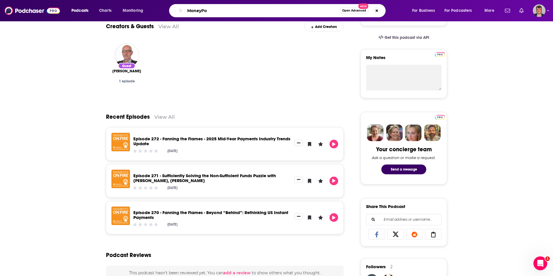
type input "MoneyPot"
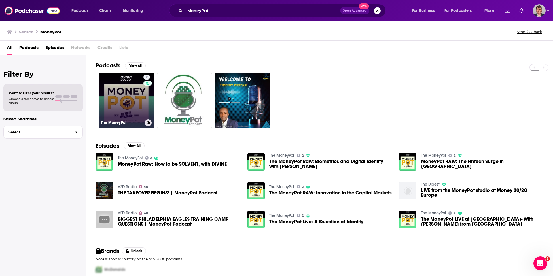
click at [140, 107] on link "2 The MoneyPot" at bounding box center [126, 101] width 56 height 56
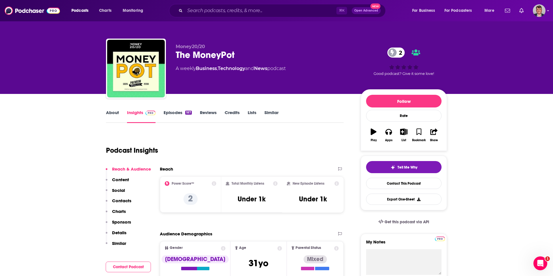
click at [106, 123] on link "About" at bounding box center [112, 116] width 13 height 13
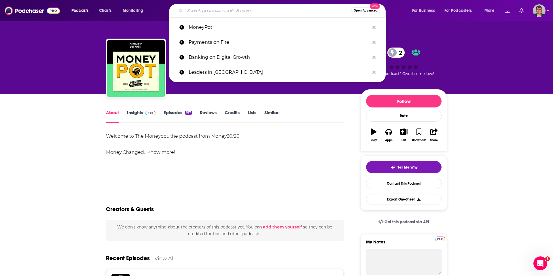
click at [215, 12] on input "Search podcasts, credits, & more..." at bounding box center [268, 10] width 166 height 9
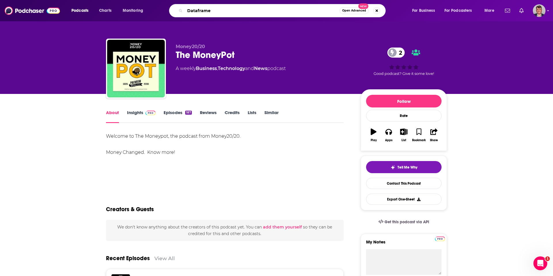
type input "Dataframed"
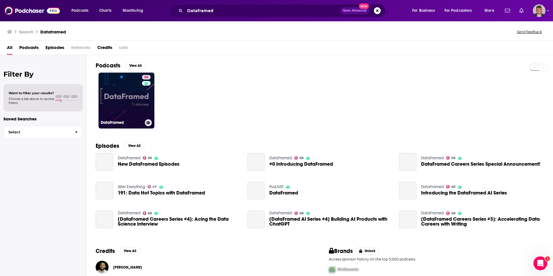
click at [144, 113] on link "68 DataFramed" at bounding box center [126, 101] width 56 height 56
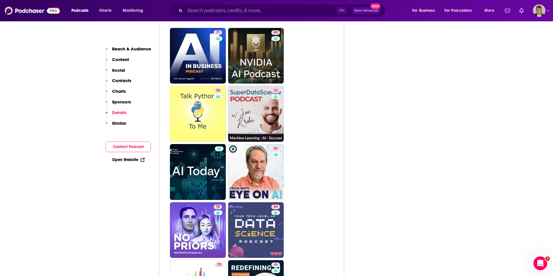
scroll to position [1263, 0]
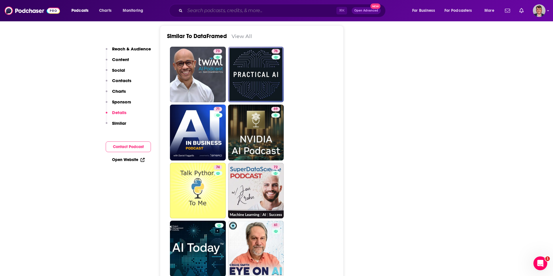
click at [210, 13] on input "Search podcasts, credits, & more..." at bounding box center [260, 10] width 151 height 9
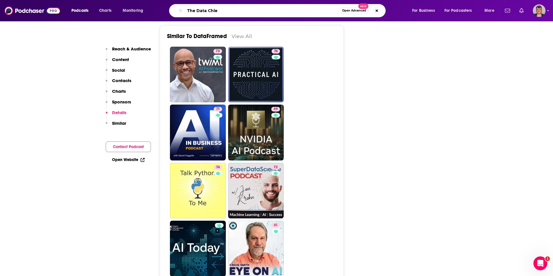
type input "The Data Chief"
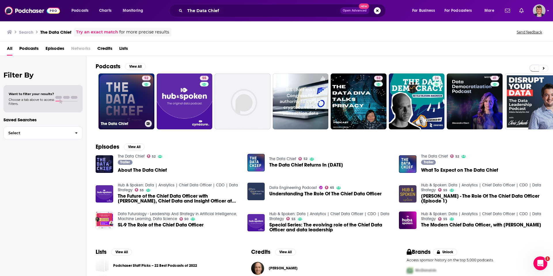
click at [139, 124] on link "52 The Data Chief" at bounding box center [126, 101] width 56 height 56
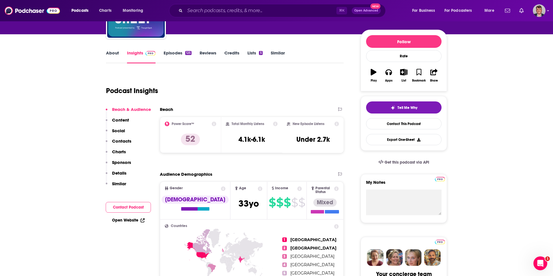
scroll to position [24, 0]
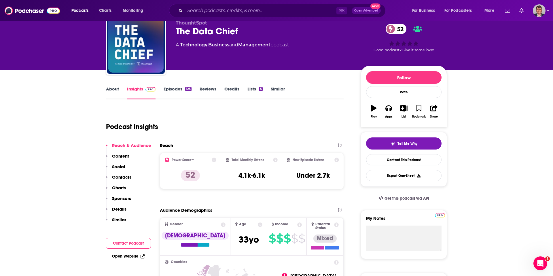
click at [106, 99] on link "About" at bounding box center [112, 92] width 13 height 13
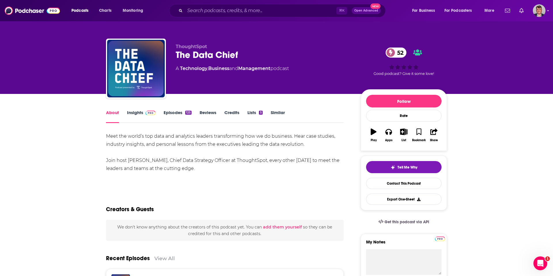
click at [106, 172] on div "Meet the world’s top data and analytics leaders transforming how we do business…" at bounding box center [224, 152] width 237 height 40
drag, startPoint x: 91, startPoint y: 185, endPoint x: 130, endPoint y: 182, distance: 38.9
click at [130, 172] on div "Meet the world’s top data and analytics leaders transforming how we do business…" at bounding box center [224, 152] width 237 height 40
click at [166, 161] on div "Meet the world’s top data and analytics leaders transforming how we do business…" at bounding box center [224, 152] width 237 height 40
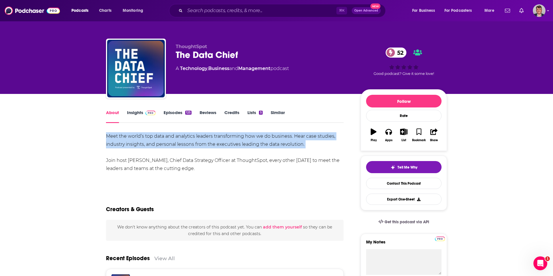
click at [166, 161] on div "Meet the world’s top data and analytics leaders transforming how we do business…" at bounding box center [224, 152] width 237 height 40
click at [127, 123] on link "Insights" at bounding box center [141, 116] width 28 height 13
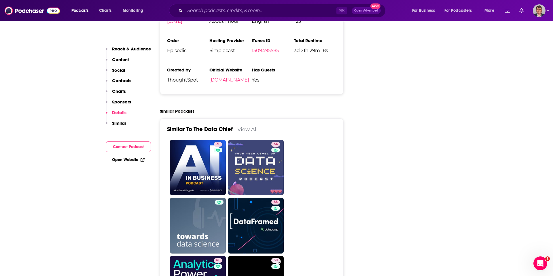
scroll to position [811, 0]
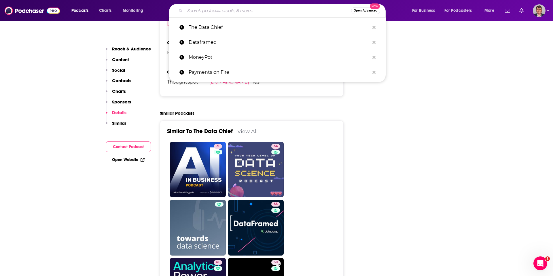
click at [217, 10] on input "Search podcasts, credits, & more..." at bounding box center [268, 10] width 166 height 9
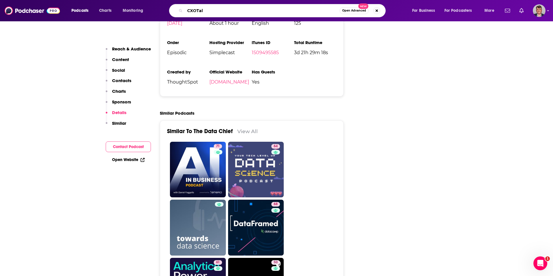
type input "CXOTalk"
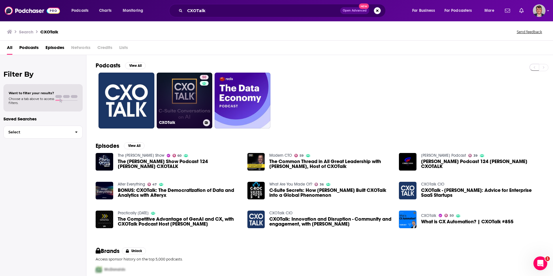
click at [201, 113] on link "50 CXOTalk" at bounding box center [185, 101] width 56 height 56
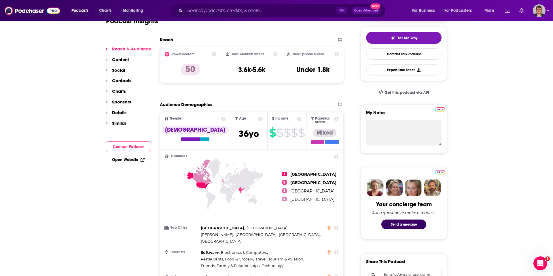
scroll to position [136, 0]
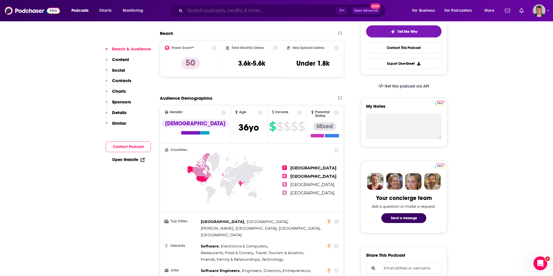
click at [219, 12] on input "Search podcasts, credits, & more..." at bounding box center [260, 10] width 151 height 9
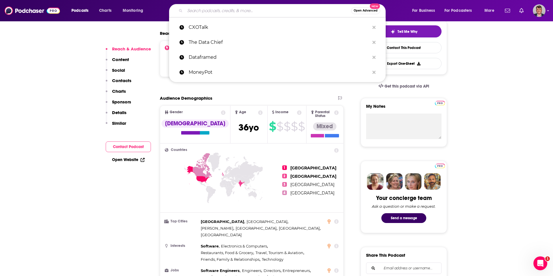
paste input "Fintech Leaders"
type input "Fintech Leaders"
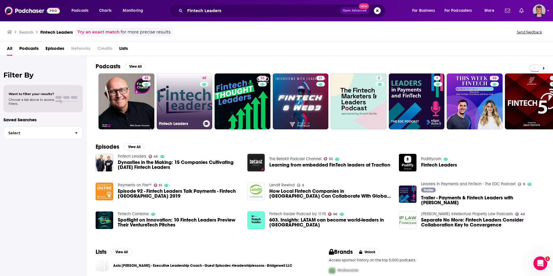
click at [206, 122] on link "45 Fintech Leaders" at bounding box center [185, 101] width 56 height 56
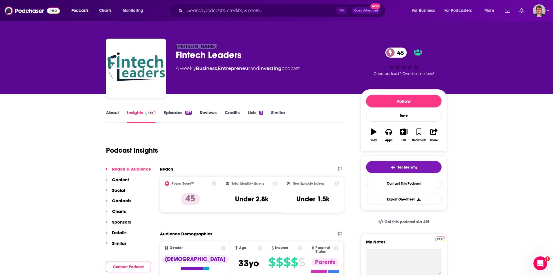
drag, startPoint x: 151, startPoint y: 56, endPoint x: 193, endPoint y: 56, distance: 42.0
click at [193, 49] on p "[PERSON_NAME]" at bounding box center [264, 46] width 176 height 5
click at [106, 123] on link "About" at bounding box center [112, 116] width 13 height 13
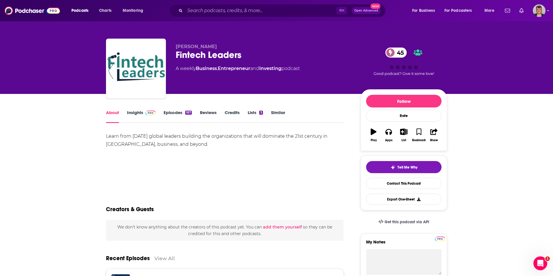
click at [106, 148] on div "Learn from [DATE] global leaders building the organizations that will dominate …" at bounding box center [224, 140] width 237 height 16
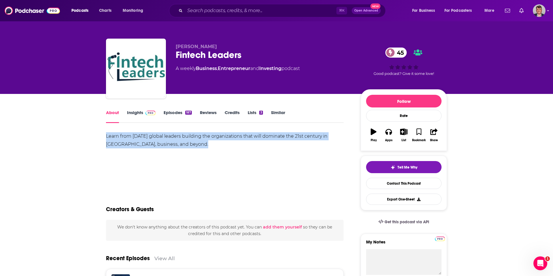
click at [106, 148] on div "Learn from [DATE] global leaders building the organizations that will dominate …" at bounding box center [224, 140] width 237 height 16
click at [127, 123] on link "Insights" at bounding box center [141, 116] width 28 height 13
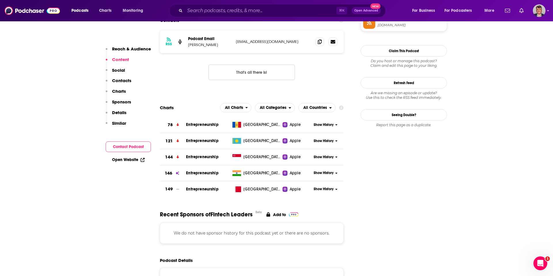
scroll to position [547, 0]
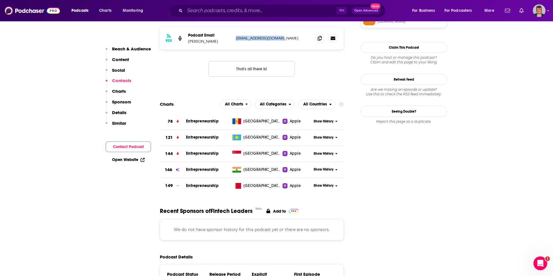
drag, startPoint x: 225, startPoint y: 159, endPoint x: 288, endPoint y: 159, distance: 63.3
click at [289, 50] on div "RSS Podcast Email [PERSON_NAME] [EMAIL_ADDRESS][DOMAIN_NAME] [EMAIL_ADDRESS][DO…" at bounding box center [252, 38] width 184 height 22
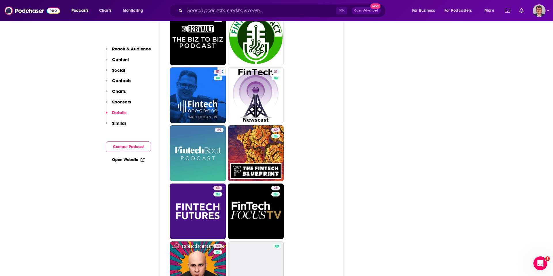
scroll to position [1050, 0]
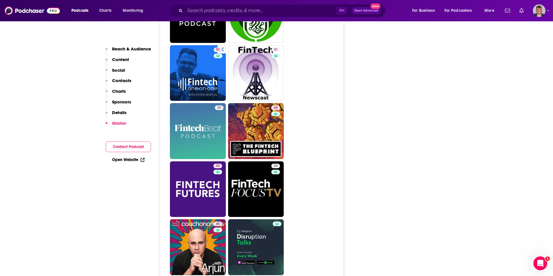
click at [213, 12] on input "Search podcasts, credits, & more..." at bounding box center [260, 10] width 151 height 9
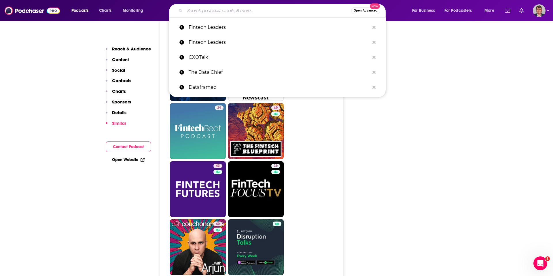
paste input "Banking with Interest"
type input "Banking with Interest"
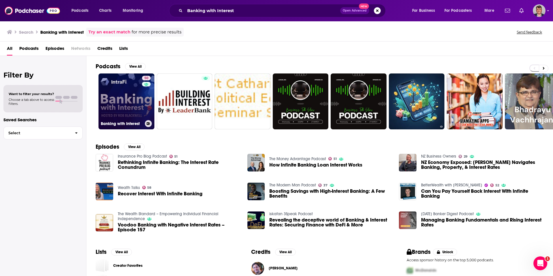
click at [153, 123] on link "50 Banking with Interest" at bounding box center [126, 101] width 56 height 56
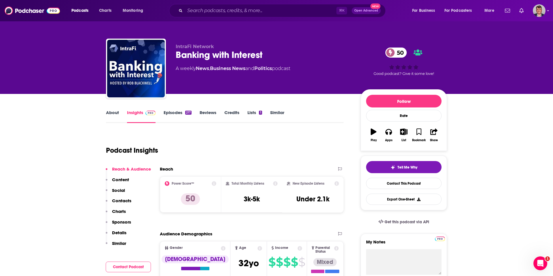
click at [106, 123] on link "About" at bounding box center [112, 116] width 13 height 13
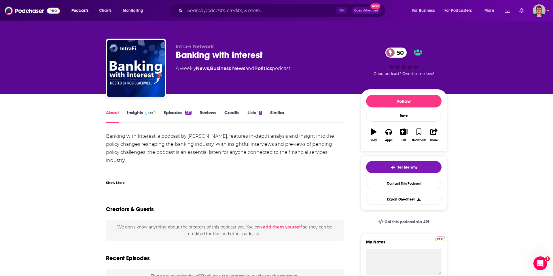
click at [106, 162] on div "Banking with Interest, a podcast by [PERSON_NAME], features in-depth analysis a…" at bounding box center [224, 188] width 237 height 113
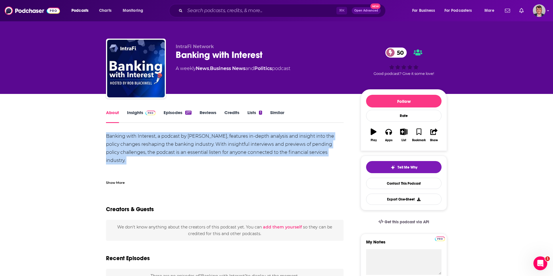
click at [106, 162] on div "Banking with Interest, a podcast by [PERSON_NAME], features in-depth analysis a…" at bounding box center [224, 188] width 237 height 113
click at [127, 123] on link "Insights" at bounding box center [141, 116] width 28 height 13
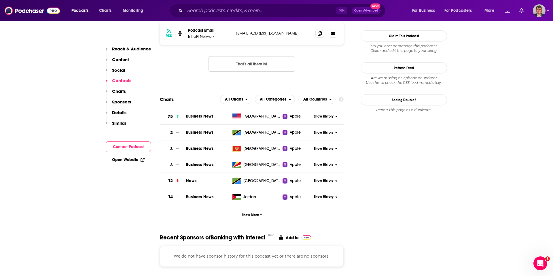
scroll to position [566, 0]
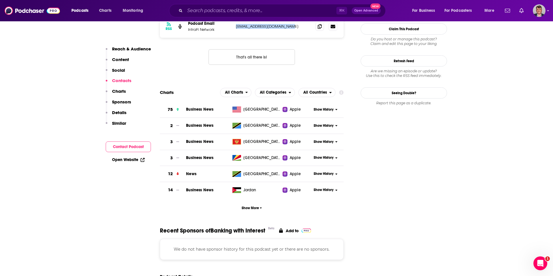
drag, startPoint x: 225, startPoint y: 133, endPoint x: 298, endPoint y: 132, distance: 73.1
click at [298, 38] on div "RSS Podcast Email IntraFi Network [EMAIL_ADDRESS][DOMAIN_NAME] [EMAIL_ADDRESS][…" at bounding box center [252, 26] width 184 height 22
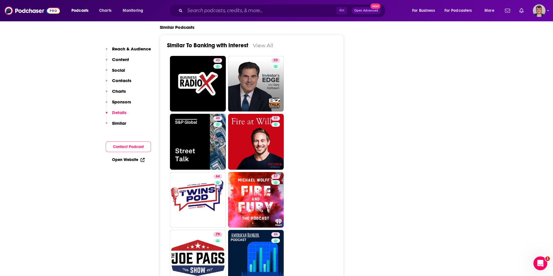
scroll to position [965, 0]
